Goal: Transaction & Acquisition: Purchase product/service

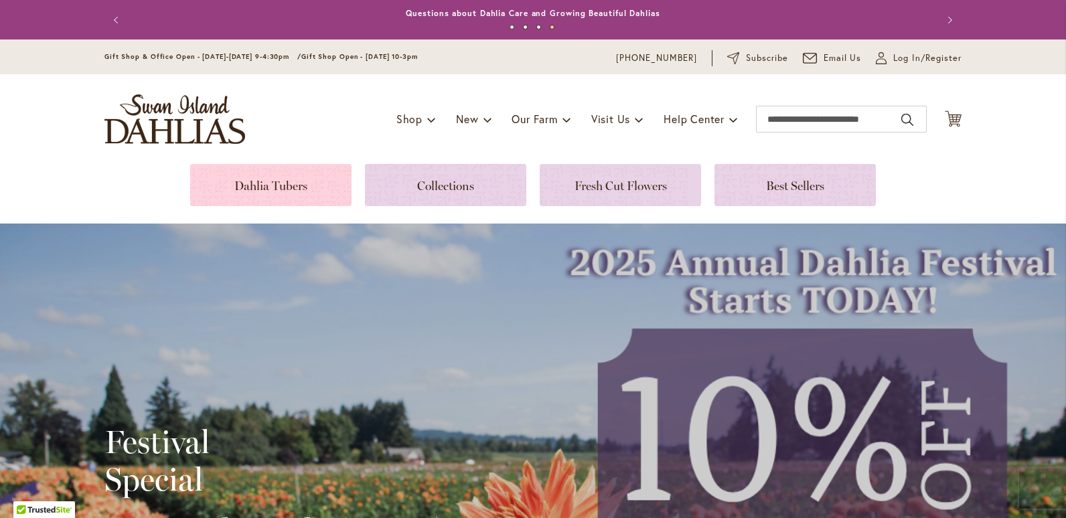
click at [281, 188] on link at bounding box center [270, 185] width 161 height 42
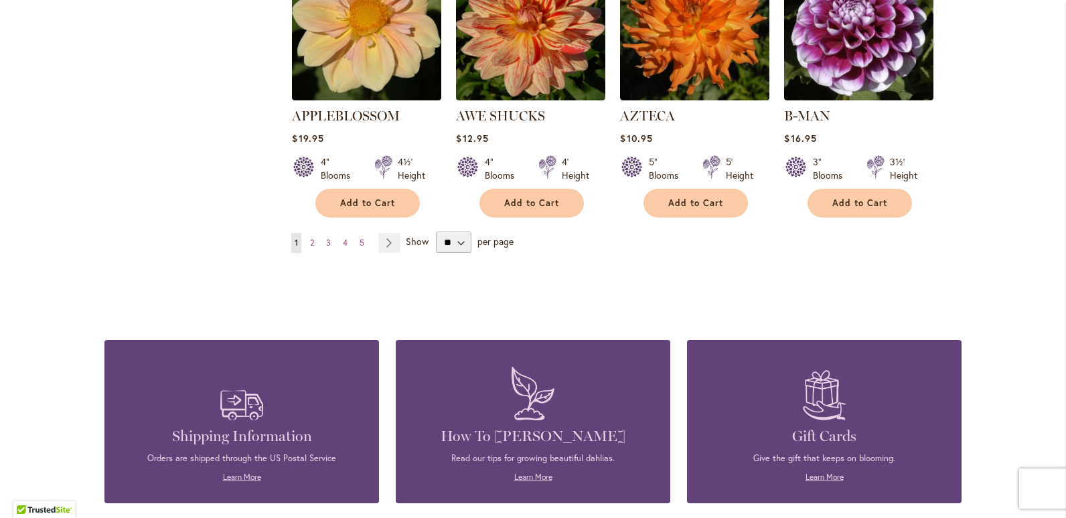
scroll to position [1249, 0]
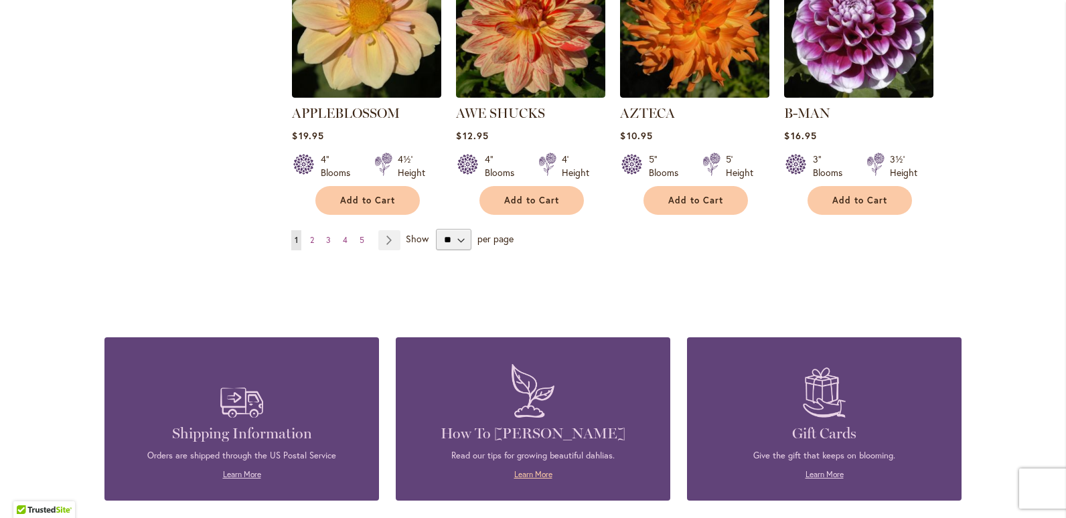
click at [525, 470] on link "Learn More" at bounding box center [533, 475] width 38 height 10
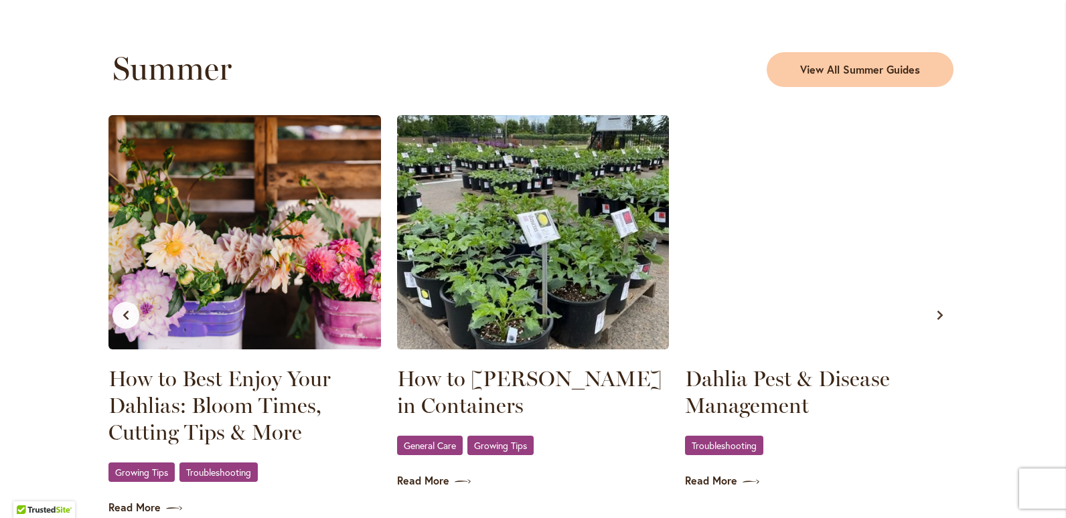
scroll to position [1233, 0]
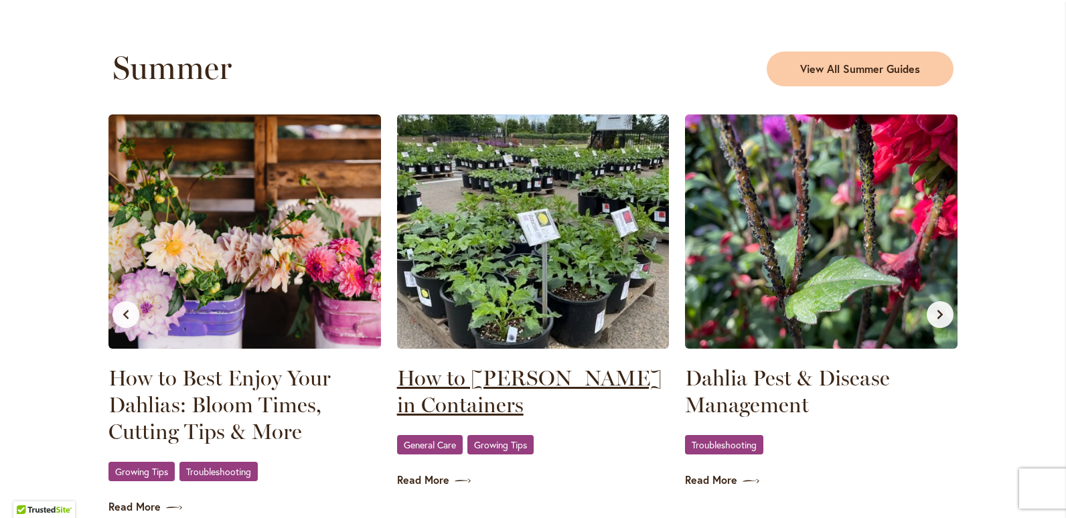
click at [533, 371] on link "How to Grow Dahlias in Containers" at bounding box center [533, 392] width 273 height 54
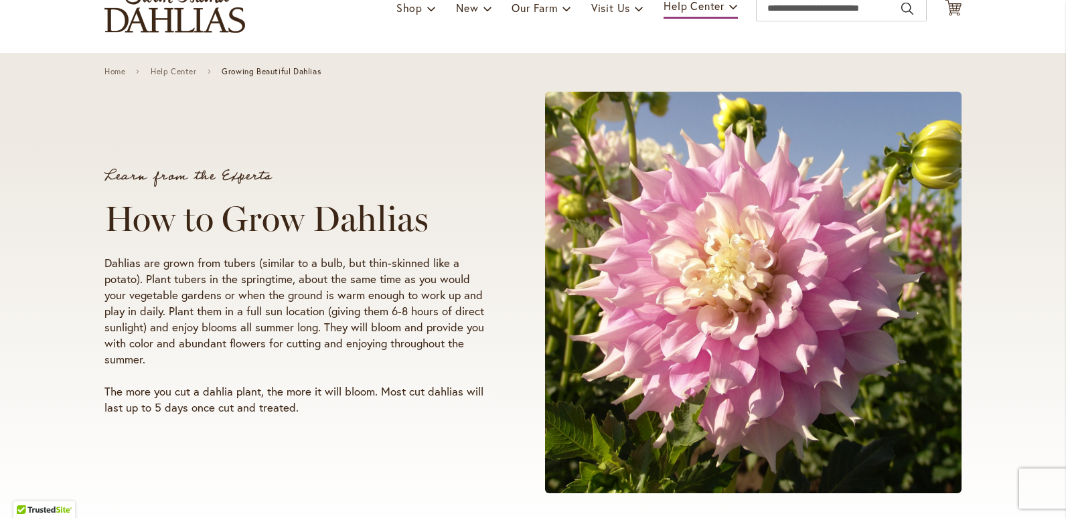
scroll to position [109, 0]
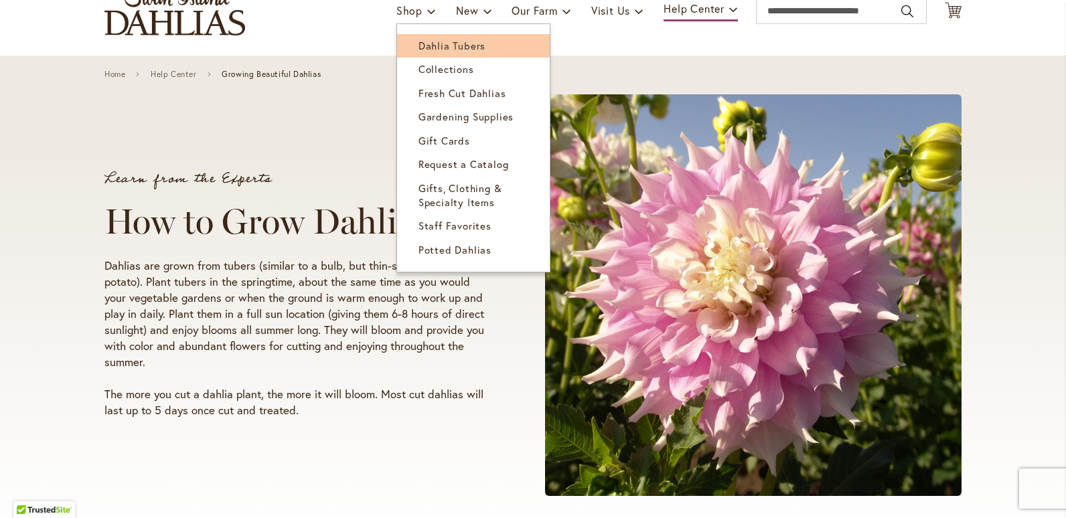
click at [417, 37] on link "Dahlia Tubers" at bounding box center [473, 45] width 153 height 23
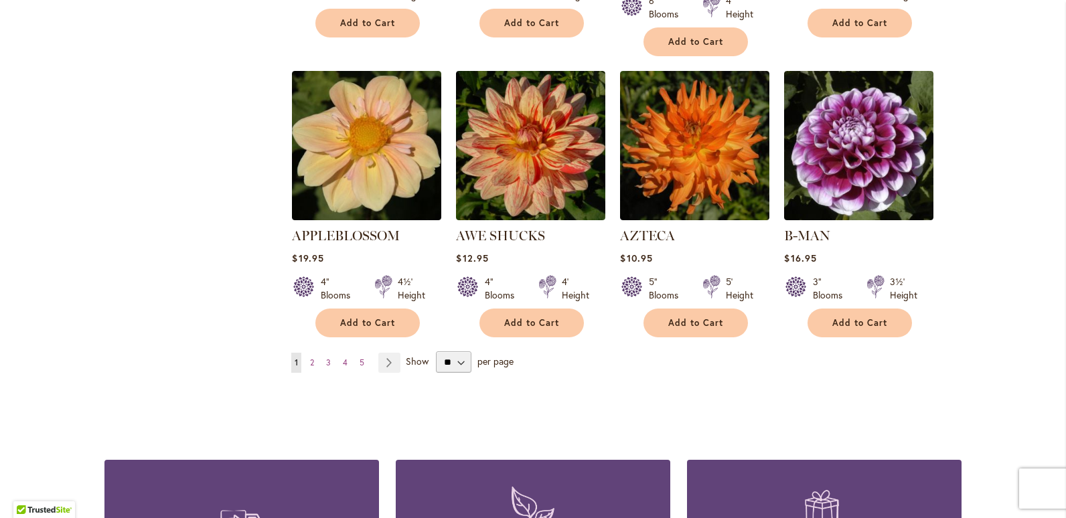
scroll to position [1153, 0]
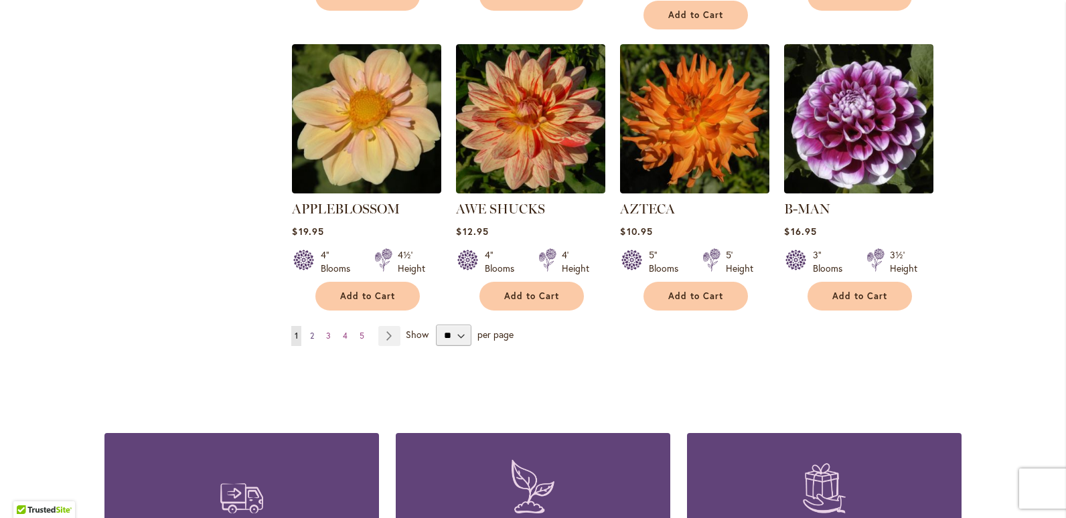
click at [311, 326] on link "Page 2" at bounding box center [312, 336] width 11 height 20
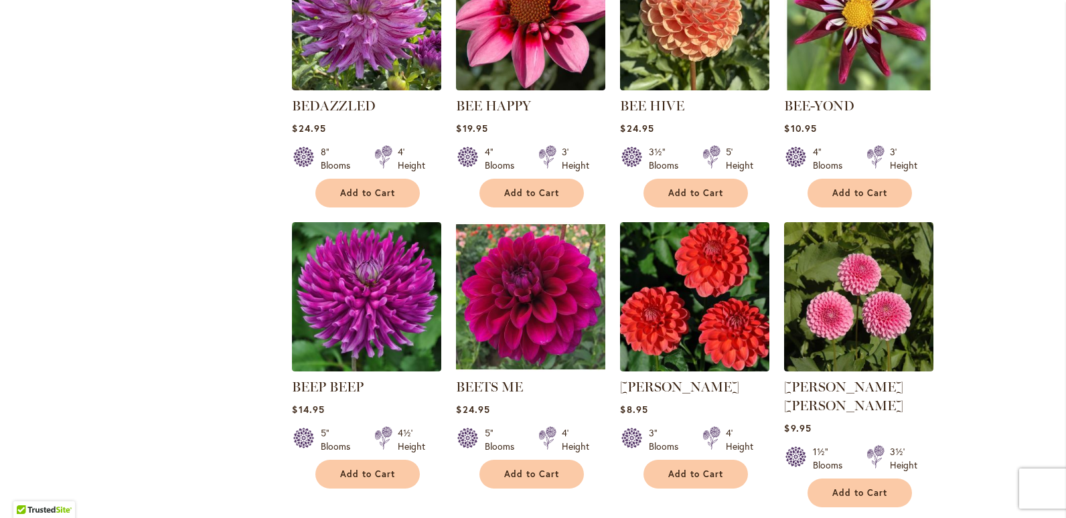
scroll to position [963, 0]
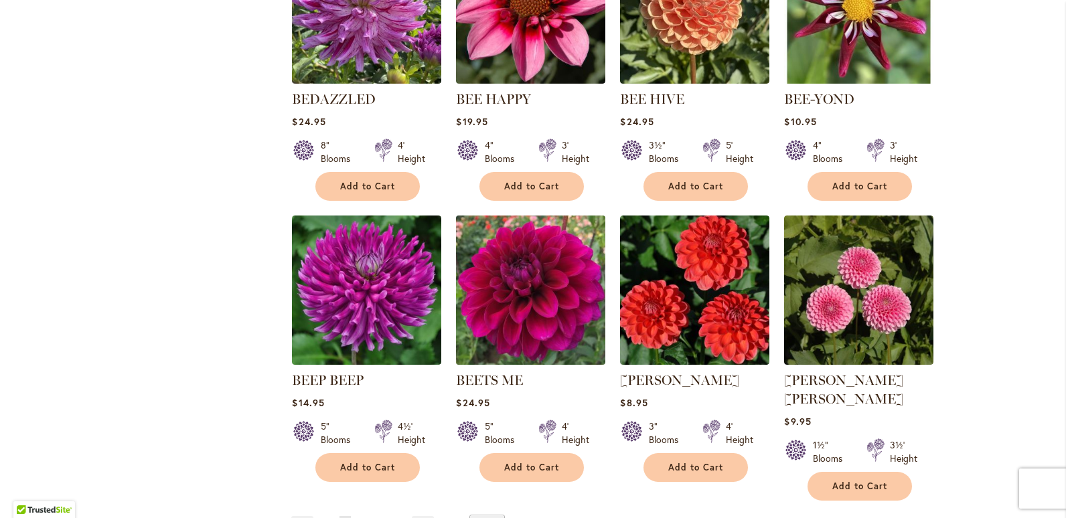
click at [536, 293] on img at bounding box center [531, 290] width 157 height 157
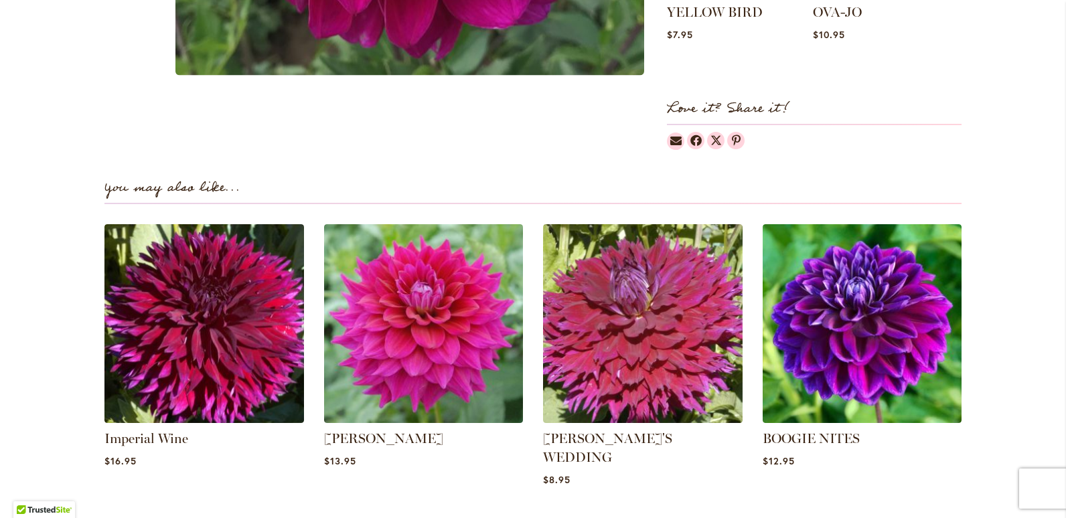
scroll to position [786, 0]
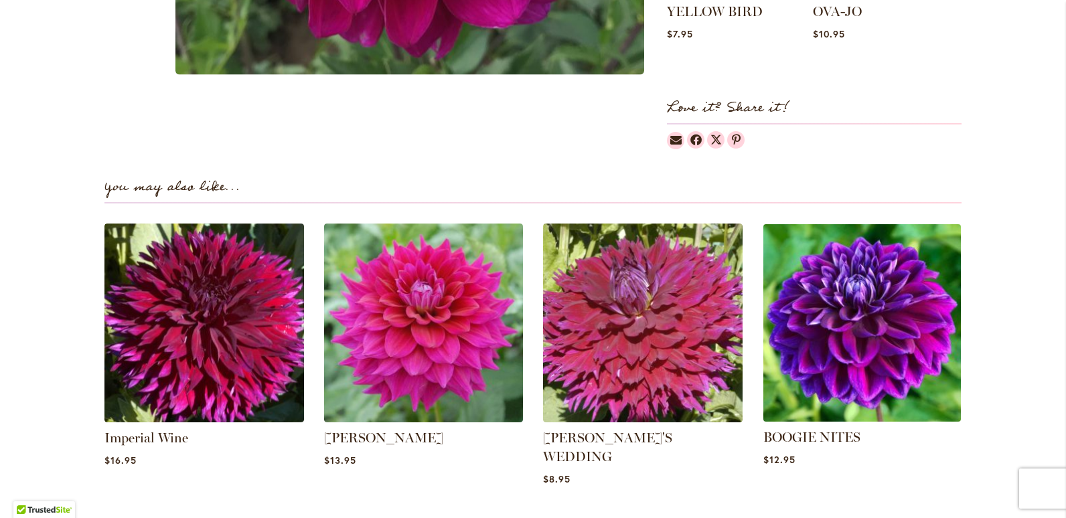
click at [855, 291] on img at bounding box center [862, 323] width 208 height 208
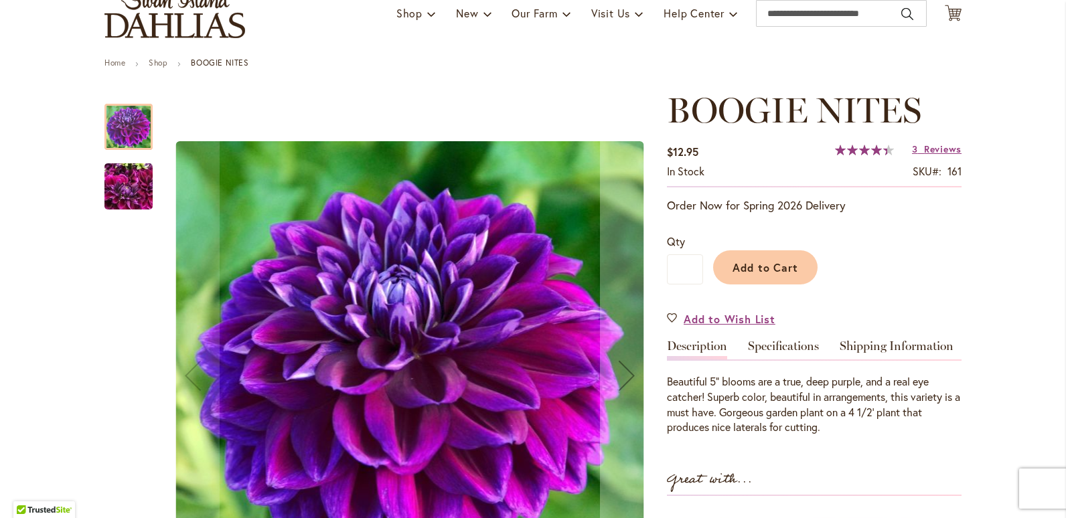
scroll to position [88, 0]
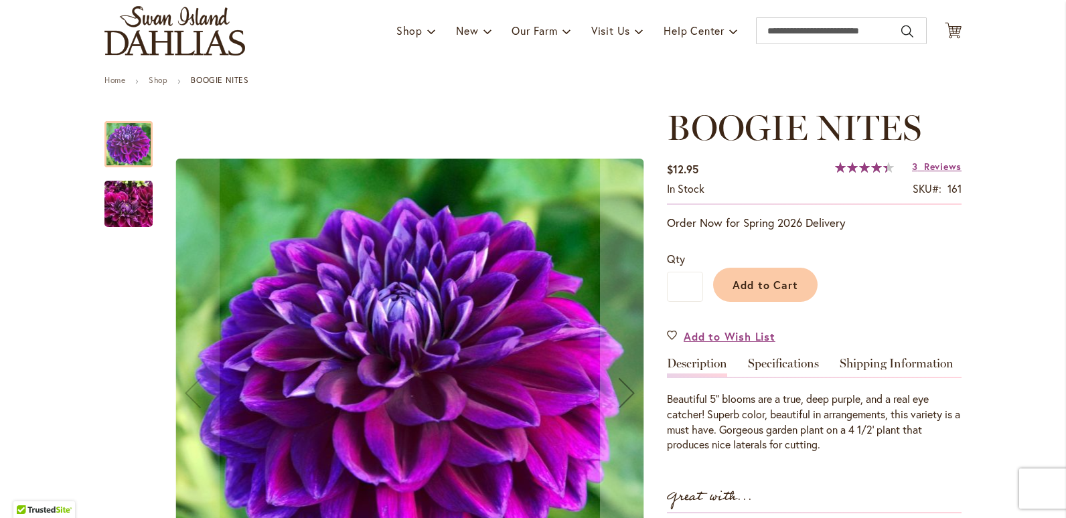
click at [119, 203] on img "BOOGIE NITES" at bounding box center [129, 204] width 48 height 64
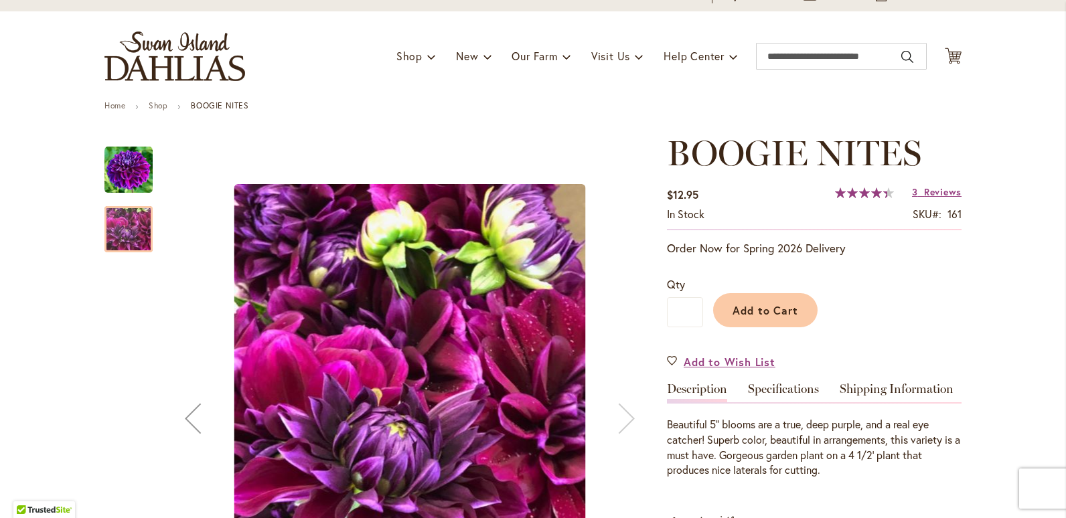
scroll to position [0, 0]
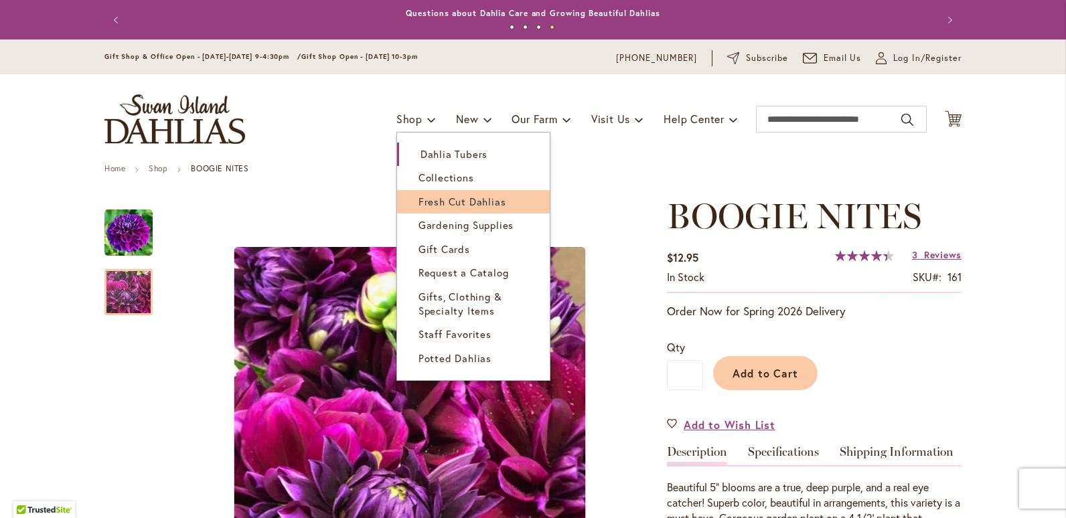
click at [440, 195] on span "Fresh Cut Dahlias" at bounding box center [463, 201] width 88 height 13
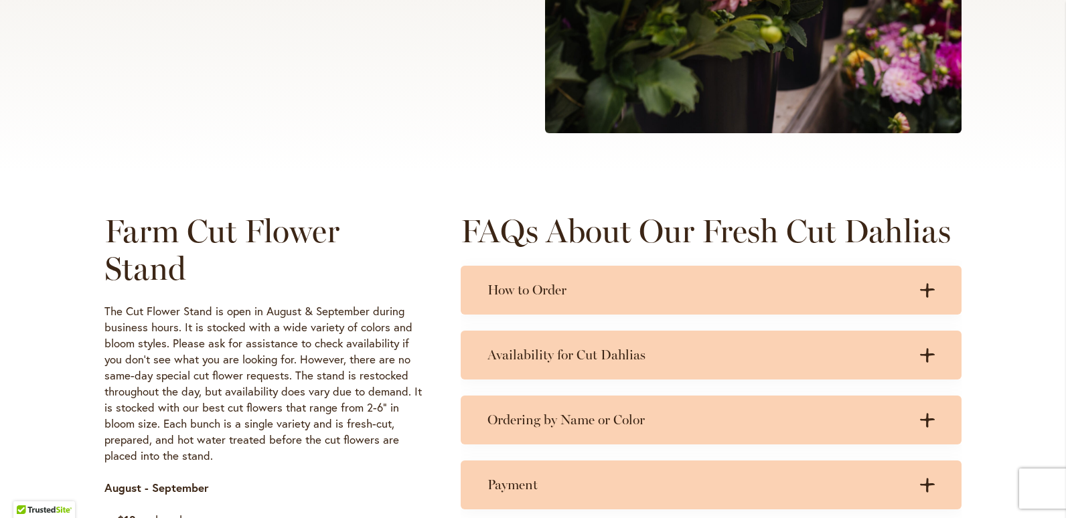
scroll to position [472, 0]
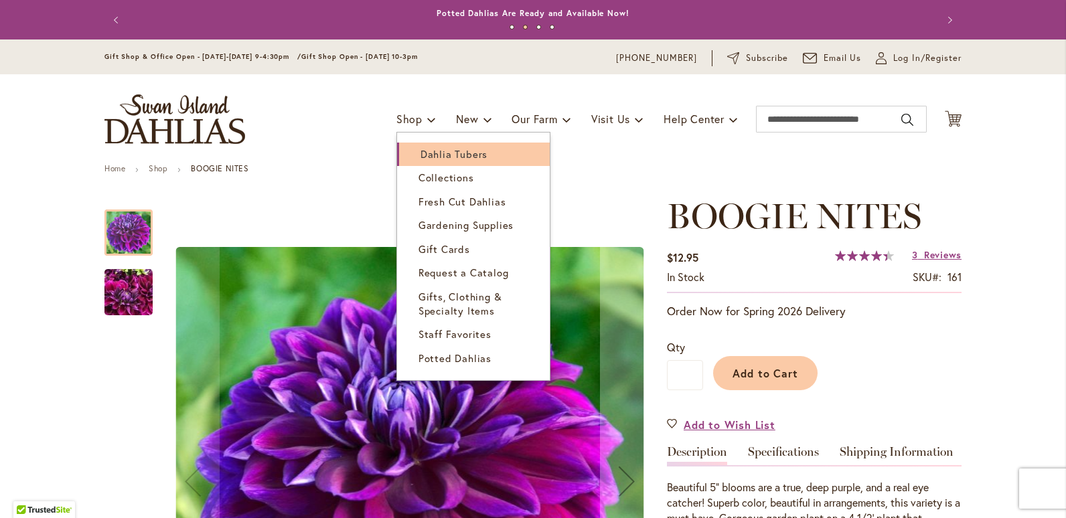
click at [423, 150] on span "Dahlia Tubers" at bounding box center [454, 153] width 67 height 13
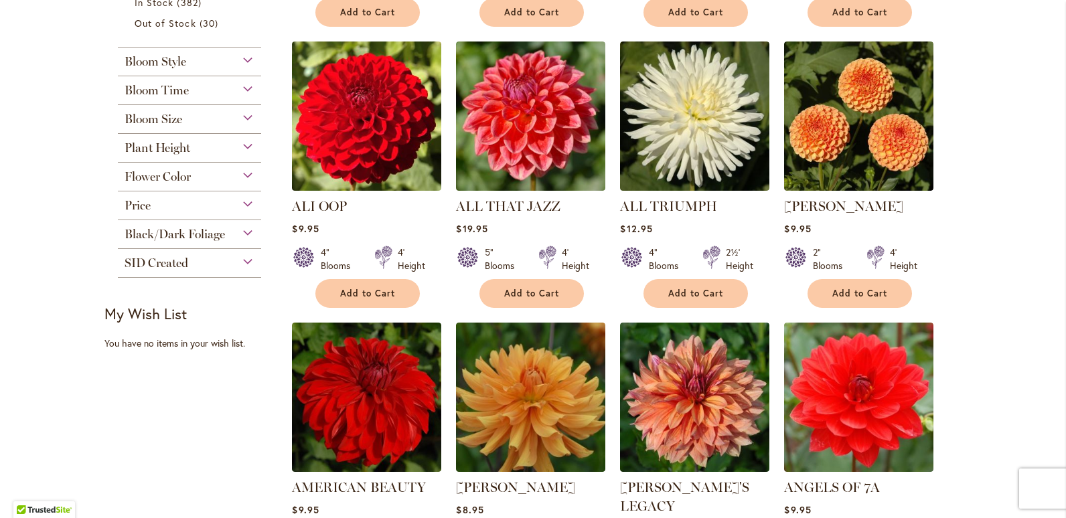
scroll to position [576, 0]
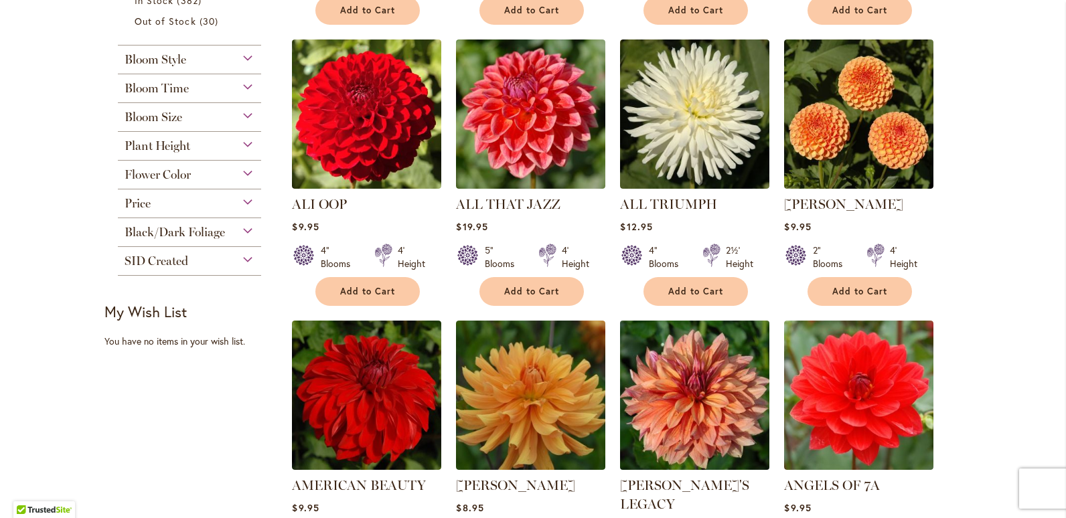
click at [677, 376] on img at bounding box center [695, 396] width 157 height 157
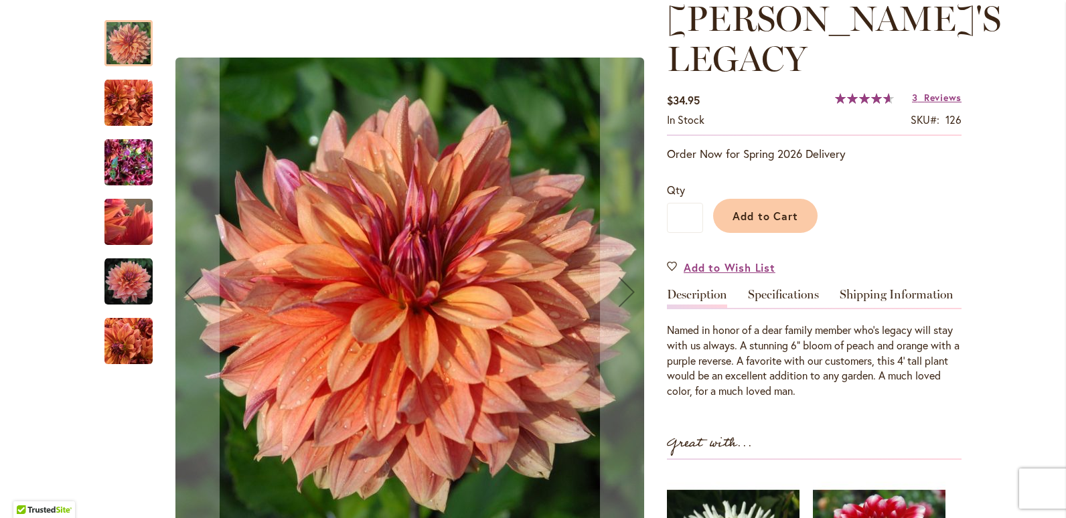
scroll to position [205, 0]
